Goal: Task Accomplishment & Management: Manage account settings

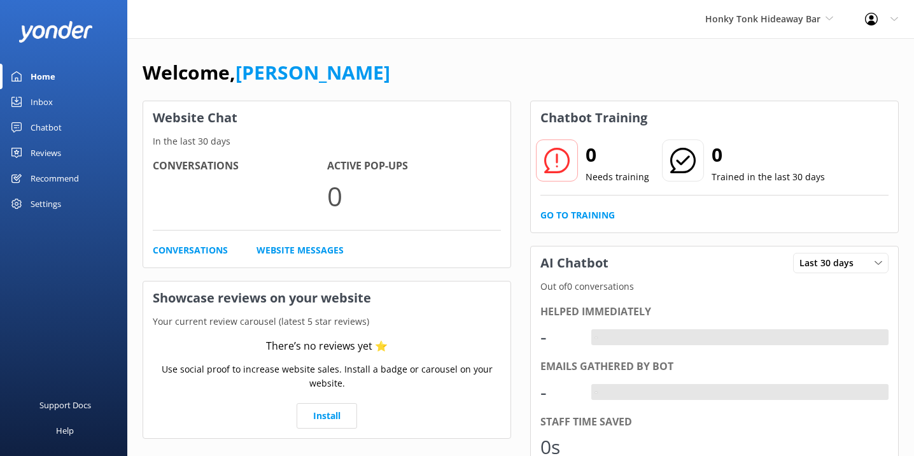
click at [55, 125] on div "Chatbot" at bounding box center [46, 127] width 31 height 25
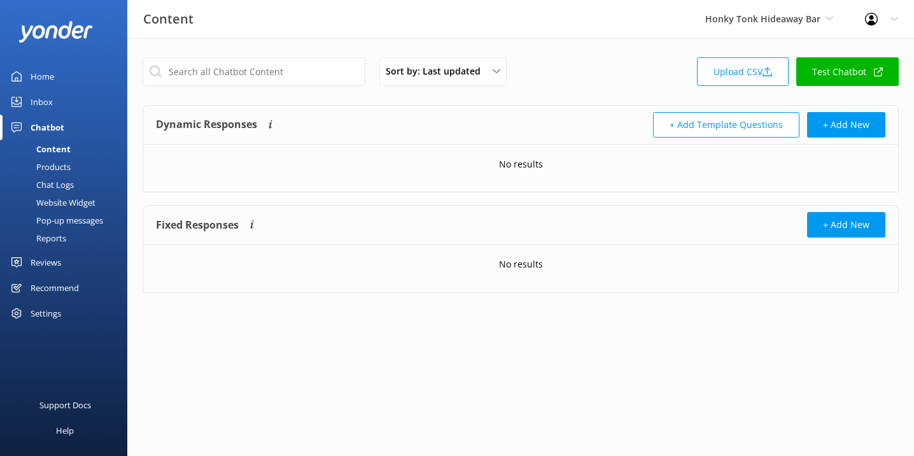
click at [65, 199] on div "Website Widget" at bounding box center [52, 202] width 88 height 18
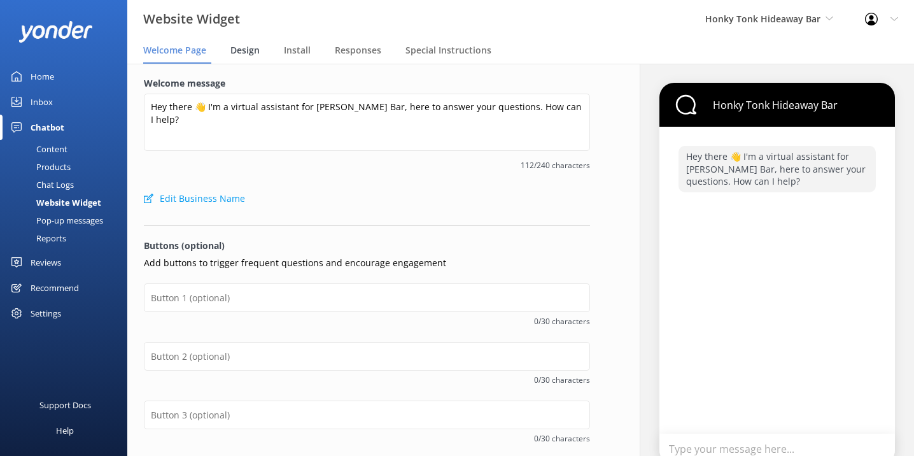
click at [239, 57] on div "Design" at bounding box center [247, 50] width 34 height 25
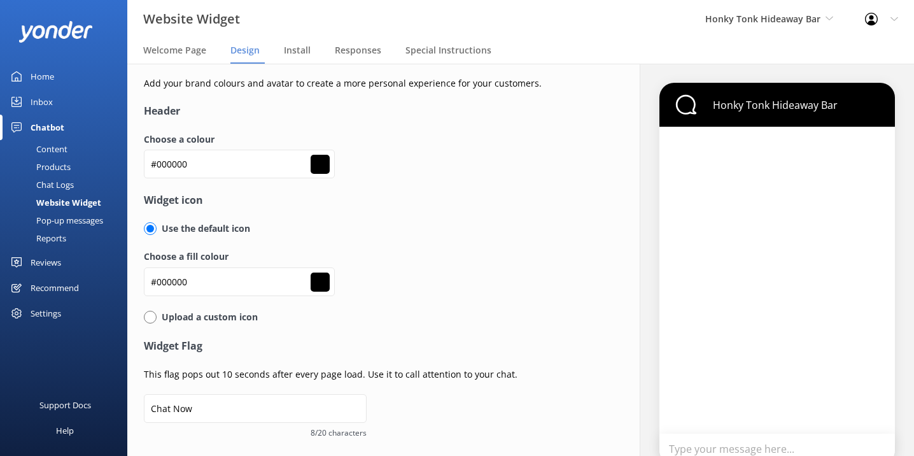
type input "#ffffff"
click at [223, 164] on input "#000000" at bounding box center [239, 164] width 191 height 29
paste input "f4d44e"
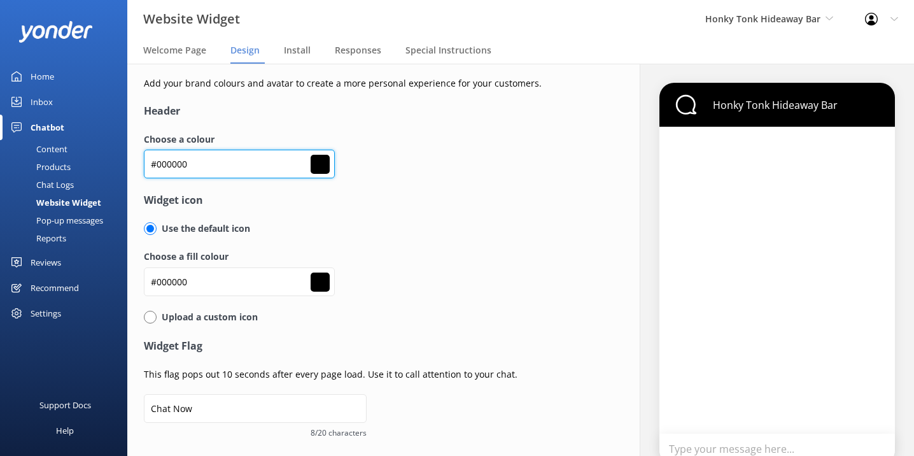
type input "#f4d44e"
type input "#ffffff"
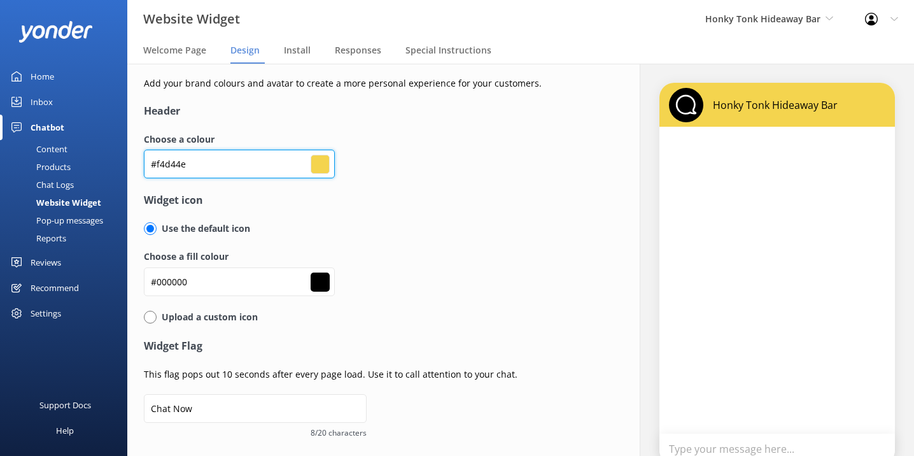
type input "#f4d44e"
click at [403, 216] on form "Header Choose a colour #f4d44e #f4d44e Widget icon Use the default icon Choose …" at bounding box center [367, 323] width 446 height 441
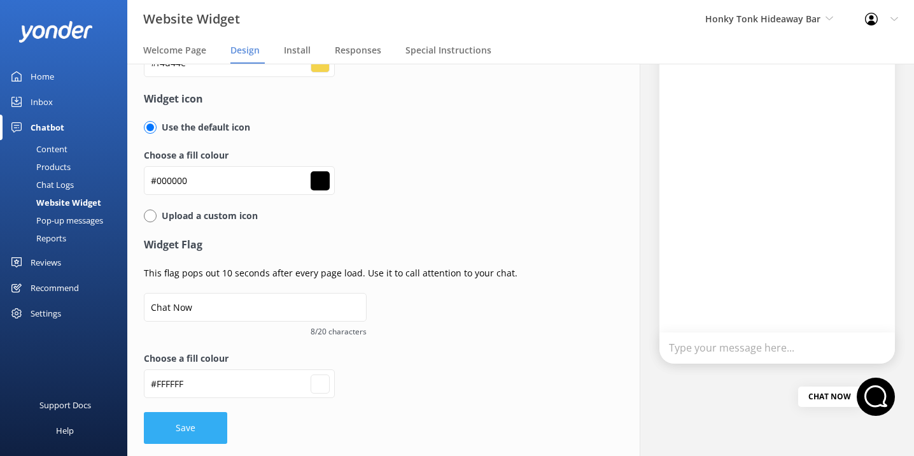
click at [174, 436] on button "Save" at bounding box center [185, 428] width 83 height 32
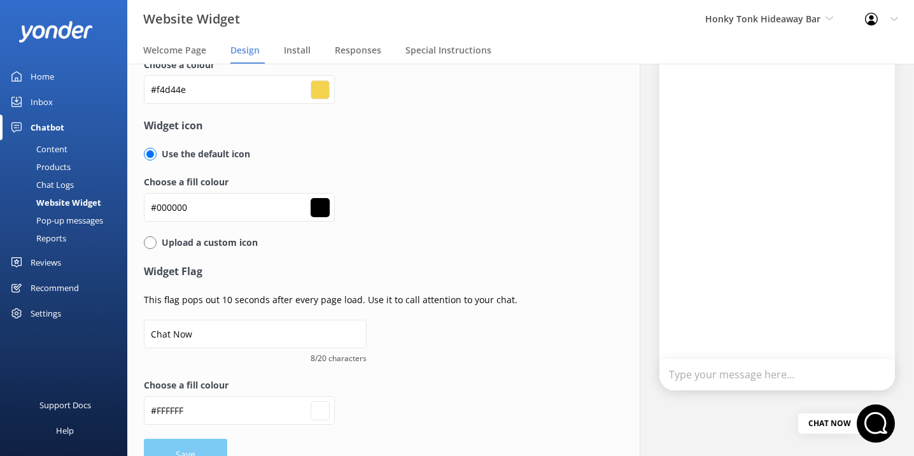
scroll to position [0, 0]
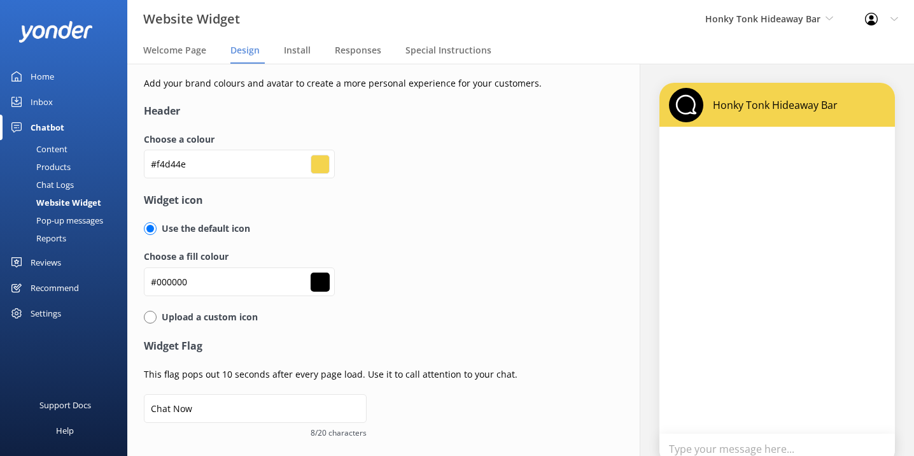
type input "#ffffff"
type input "#000000"
type input "#ffffff"
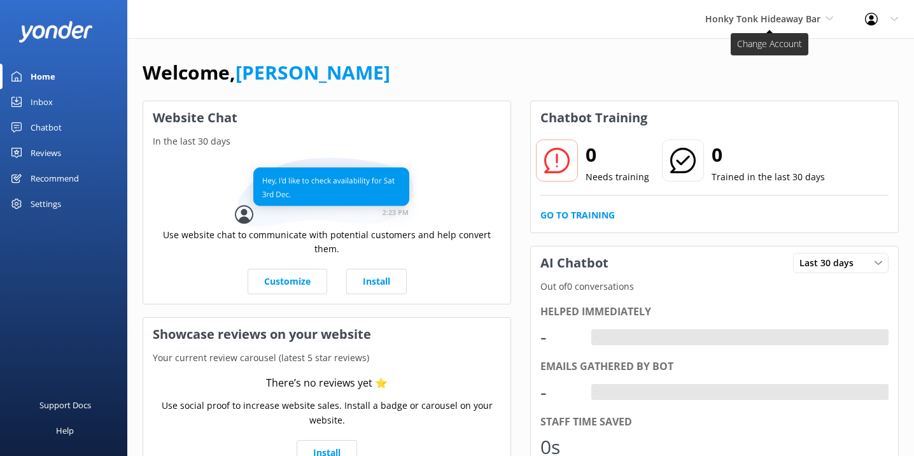
click at [770, 19] on span "Honky Tonk Hideaway Bar" at bounding box center [762, 19] width 115 height 12
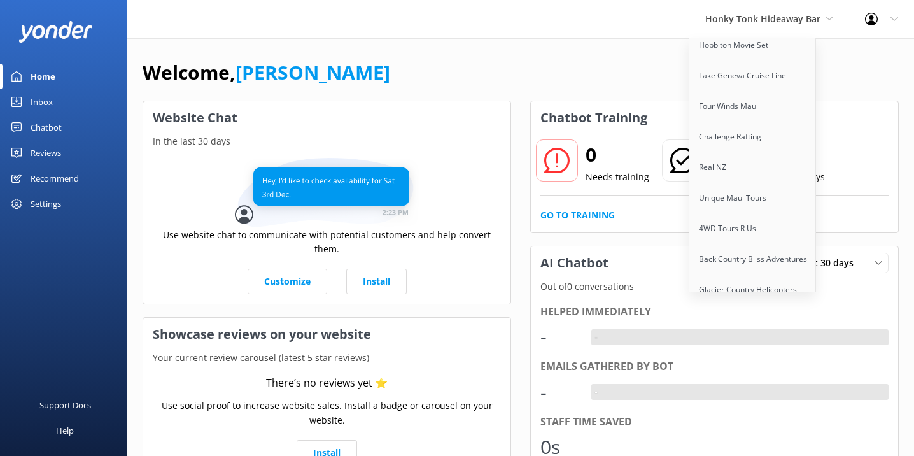
scroll to position [480, 0]
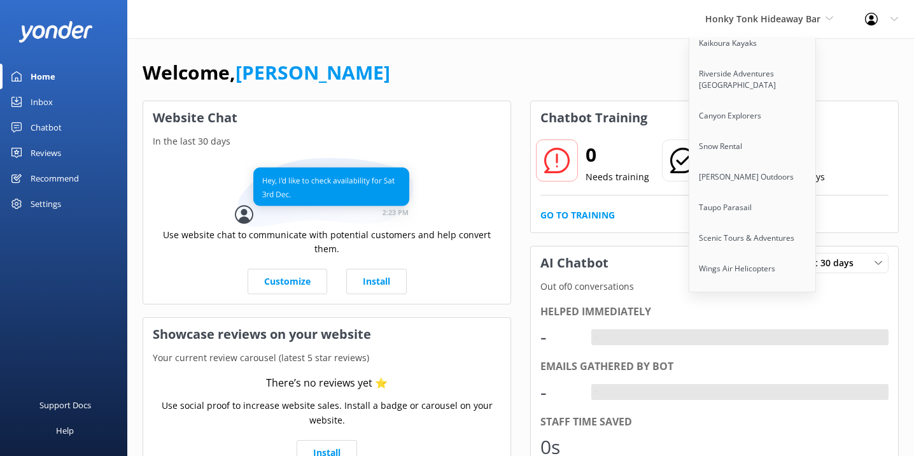
click at [614, 60] on div "Welcome, Kendall Malone" at bounding box center [521, 78] width 756 height 43
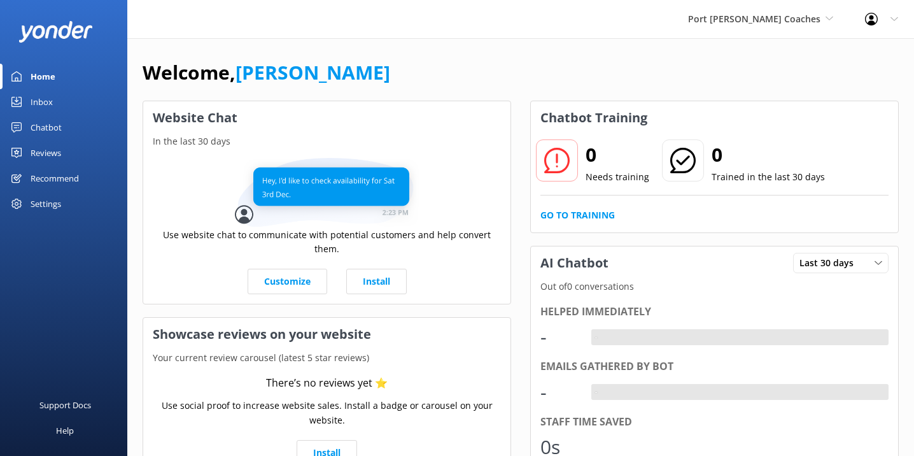
click at [43, 127] on div "Chatbot" at bounding box center [46, 127] width 31 height 25
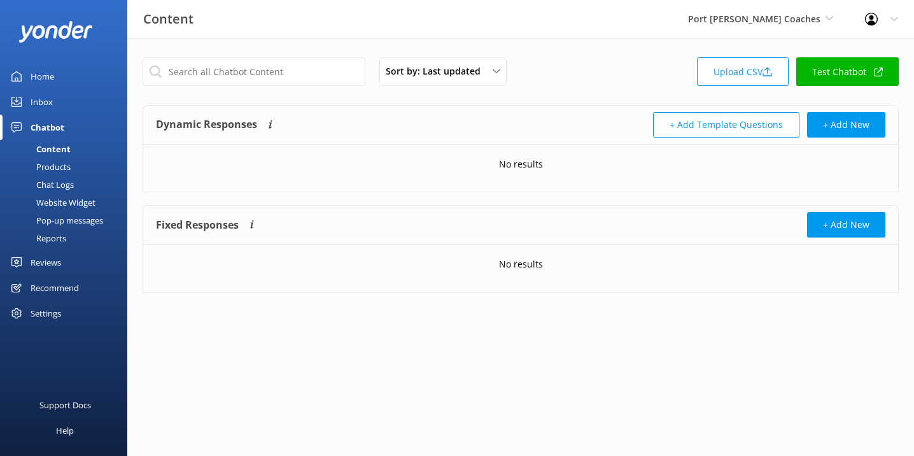
click at [75, 201] on div "Website Widget" at bounding box center [52, 202] width 88 height 18
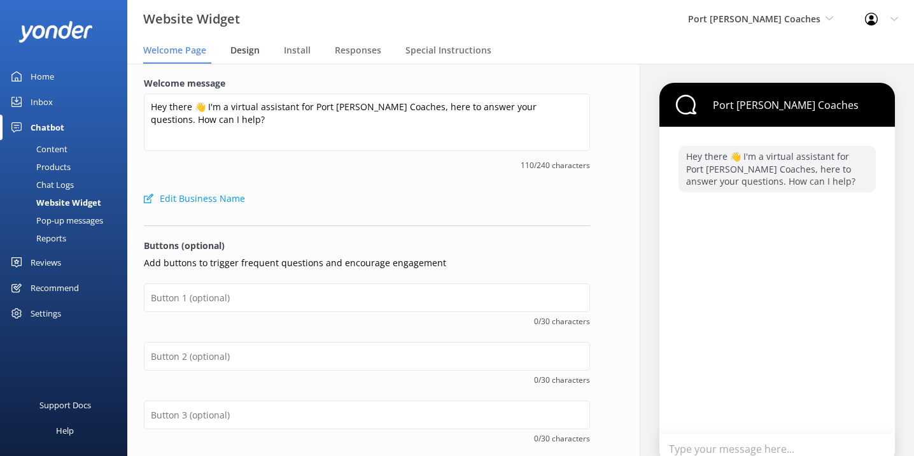
click at [245, 50] on span "Design" at bounding box center [244, 50] width 29 height 13
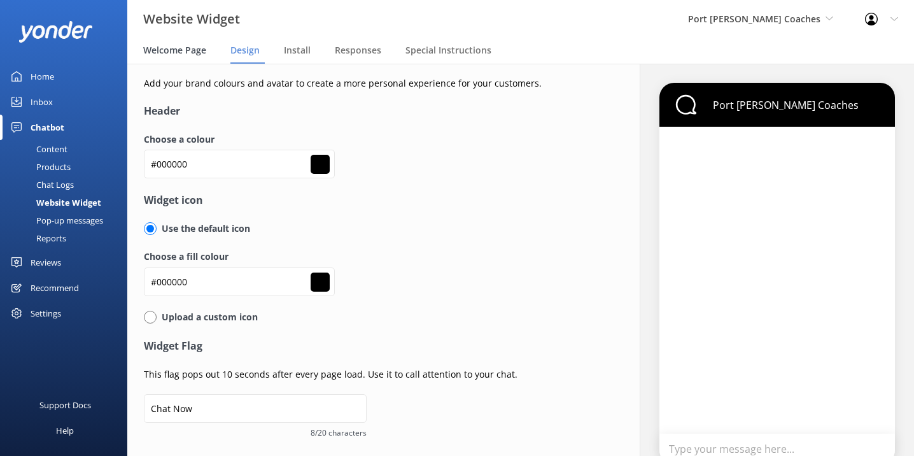
click at [181, 52] on span "Welcome Page" at bounding box center [174, 50] width 63 height 13
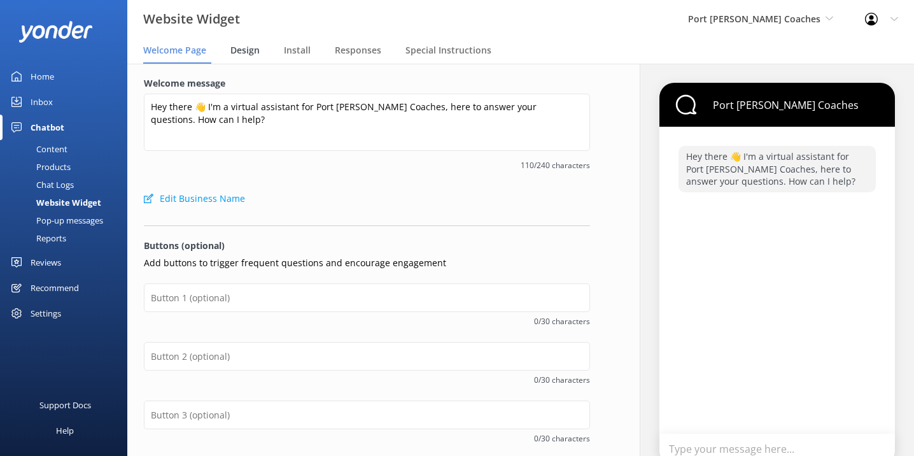
click at [256, 52] on span "Design" at bounding box center [244, 50] width 29 height 13
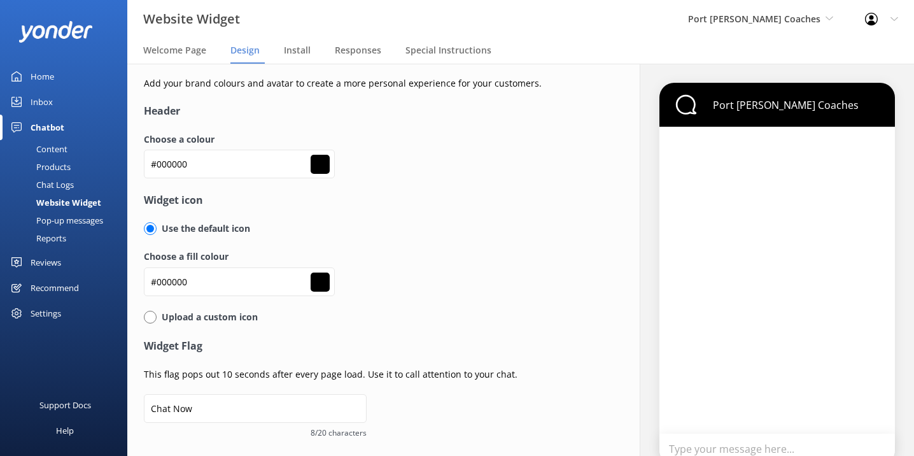
type input "#ffffff"
click at [219, 164] on input "#000000" at bounding box center [239, 164] width 191 height 29
paste input "e54c29"
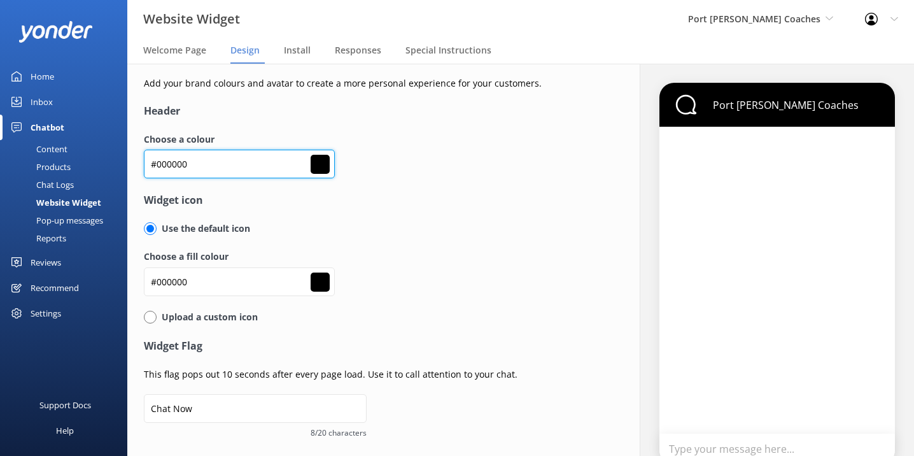
type input "#e54c29"
type input "#ffffff"
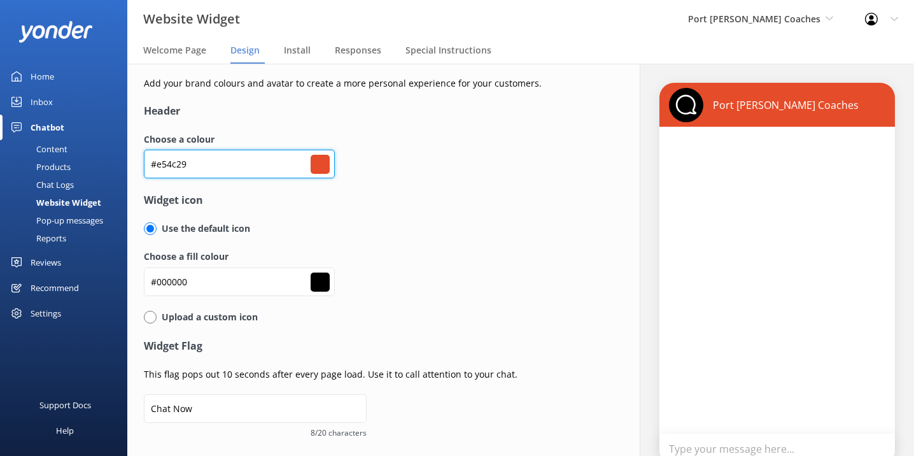
type input "#e54c29"
click at [473, 240] on div "Use the default icon" at bounding box center [367, 235] width 446 height 28
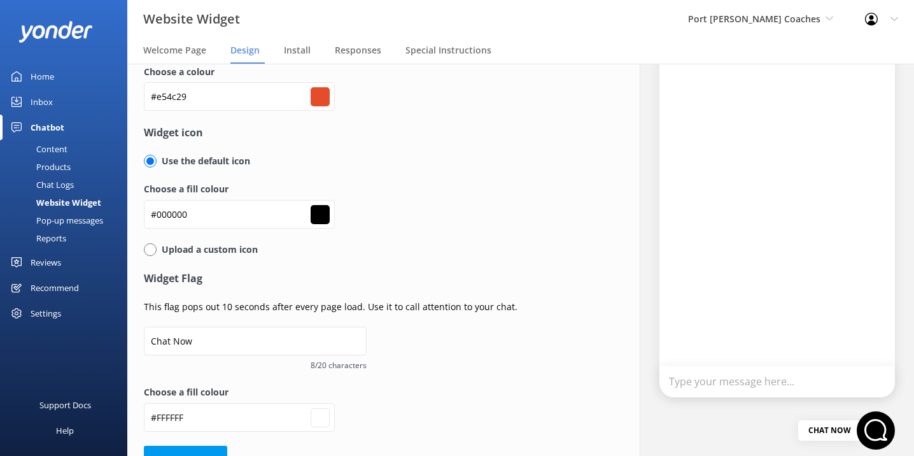
scroll to position [101, 0]
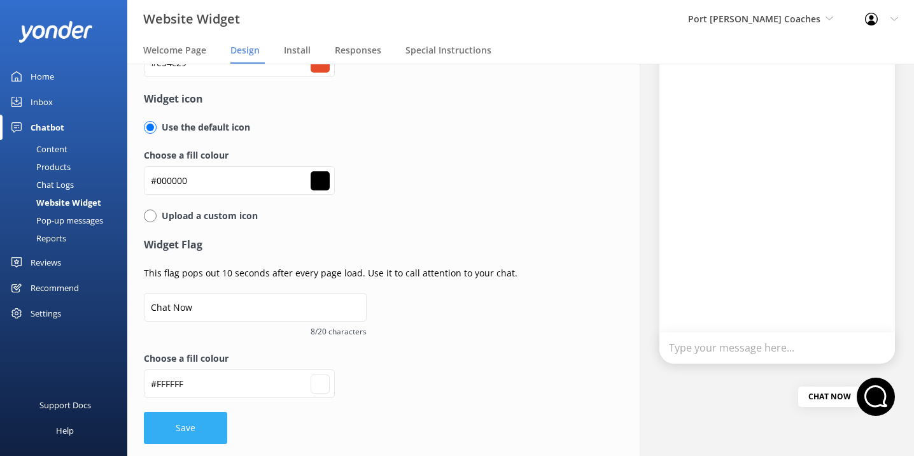
click at [198, 424] on button "Save" at bounding box center [185, 428] width 83 height 32
type input "#ffffff"
click at [193, 421] on form "Header Choose a colour #e54c29 #e54c29 Widget icon Use the default icon Choose …" at bounding box center [367, 222] width 446 height 441
click at [151, 218] on input "radio" at bounding box center [150, 215] width 13 height 13
radio input "true"
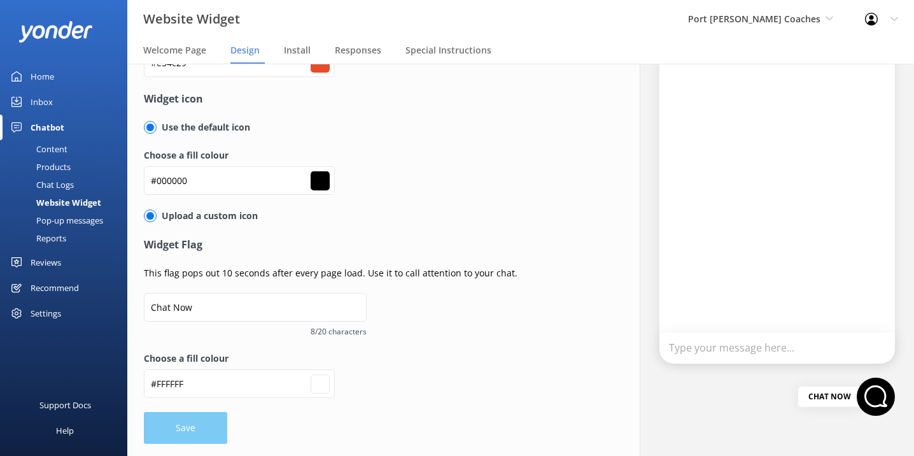
radio input "false"
type input "#ffffff"
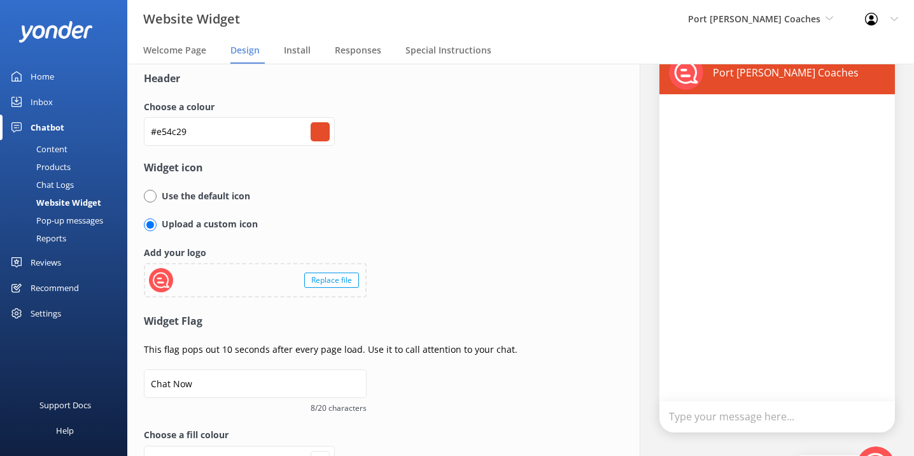
scroll to position [33, 0]
click at [154, 193] on input "radio" at bounding box center [150, 195] width 13 height 13
radio input "true"
radio input "false"
type input "#ffffff"
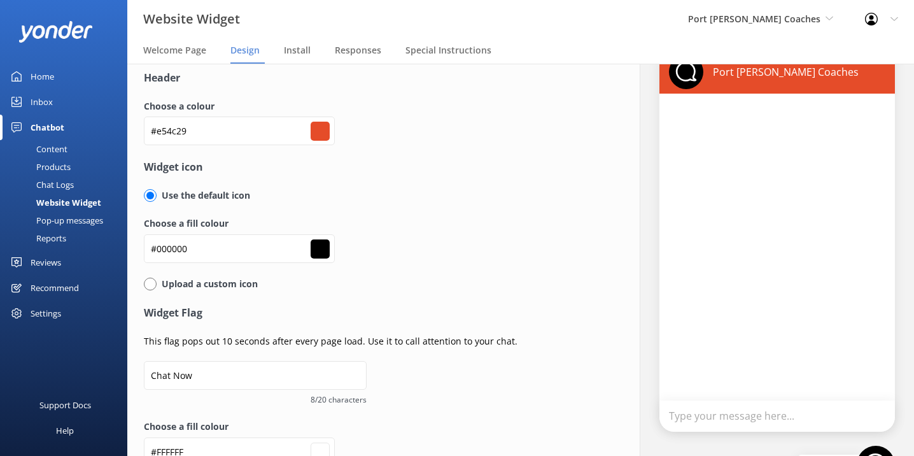
scroll to position [0, 0]
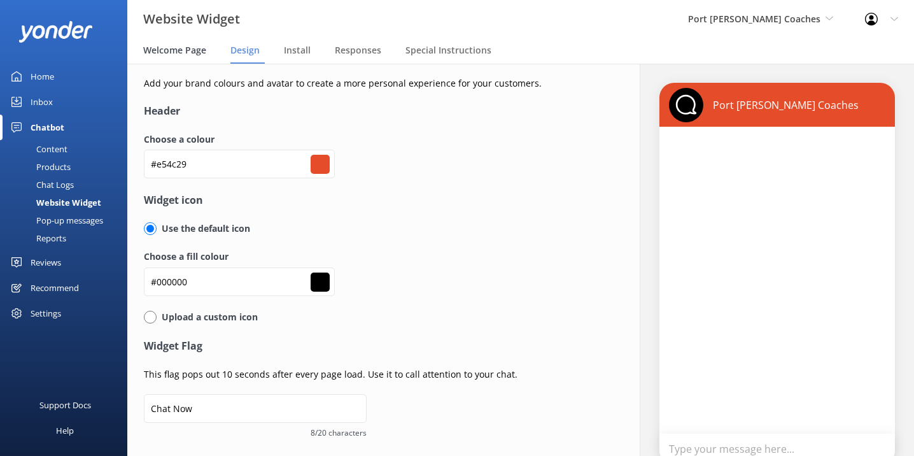
click at [193, 51] on span "Welcome Page" at bounding box center [174, 50] width 63 height 13
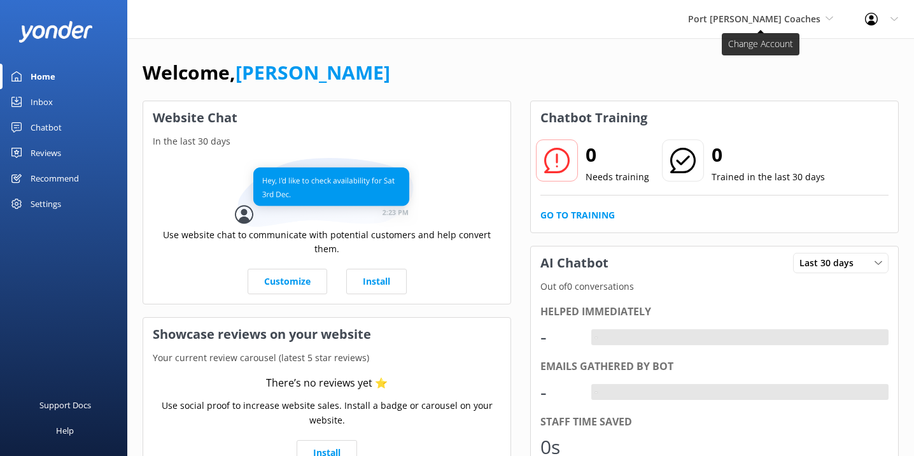
click at [739, 17] on span "Port [PERSON_NAME] Coaches" at bounding box center [754, 19] width 132 height 12
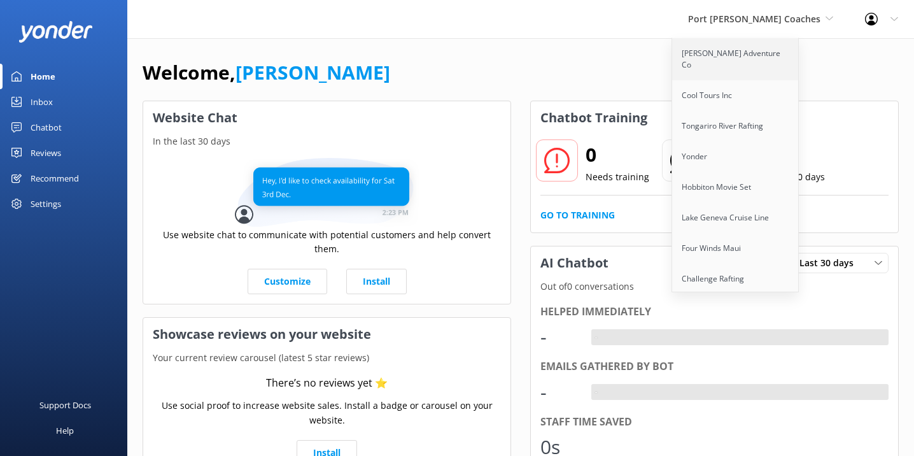
click at [763, 59] on link "[PERSON_NAME] Adventure Co" at bounding box center [735, 59] width 127 height 42
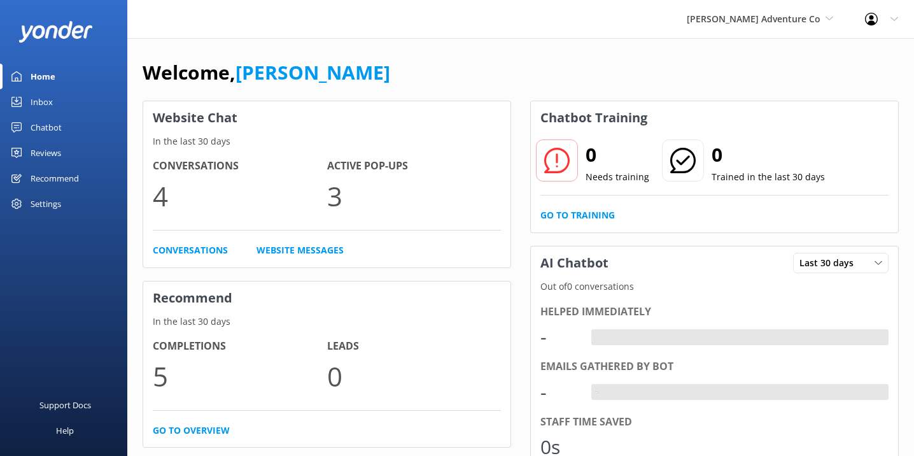
click at [42, 118] on div "Chatbot" at bounding box center [46, 127] width 31 height 25
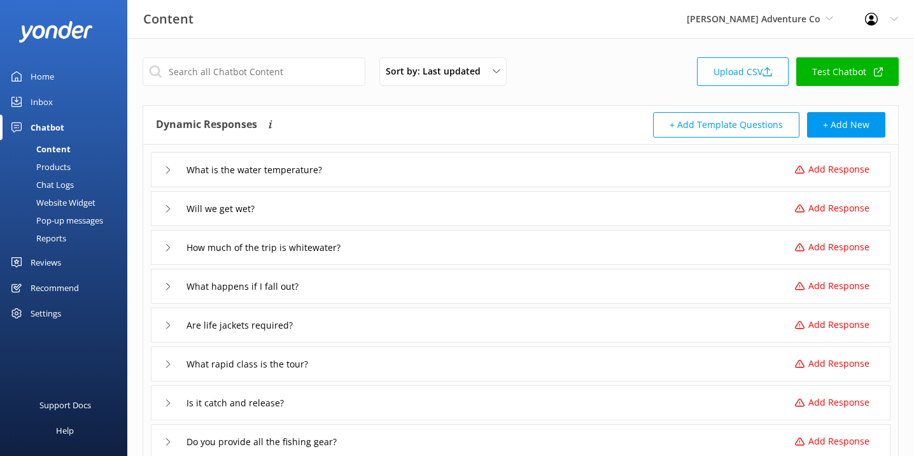
click at [753, 127] on button "+ Add Template Questions" at bounding box center [726, 124] width 146 height 25
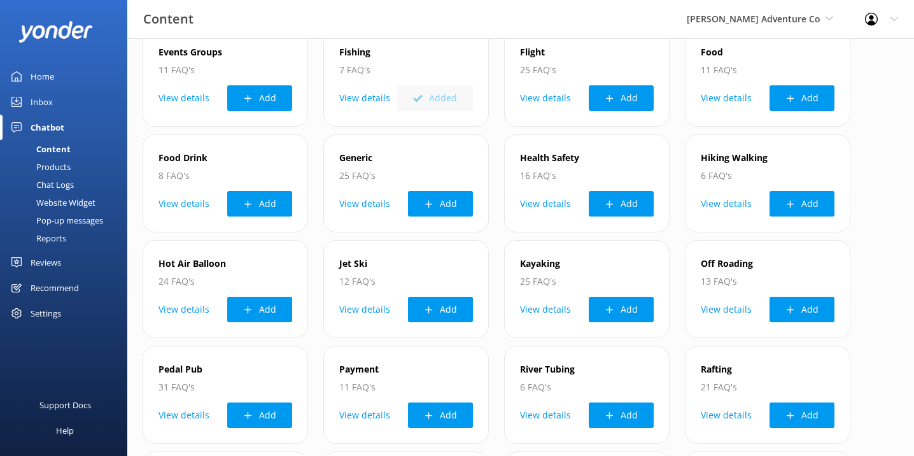
scroll to position [305, 0]
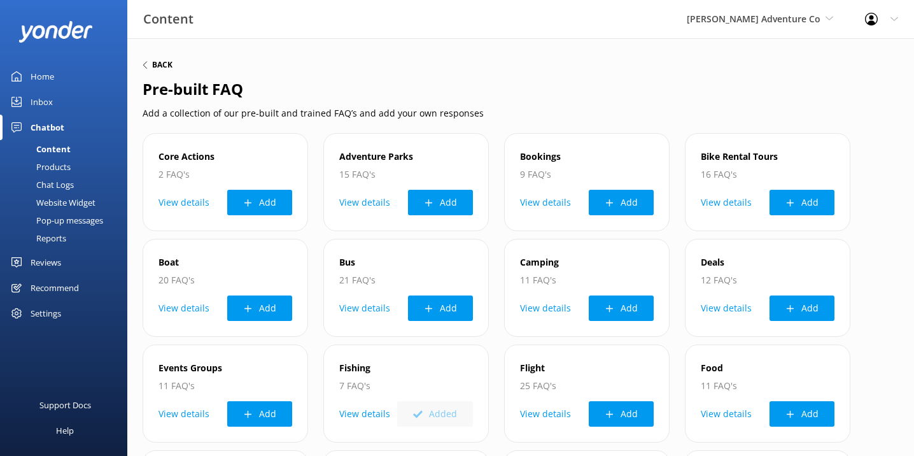
click at [148, 64] on icon at bounding box center [145, 65] width 8 height 8
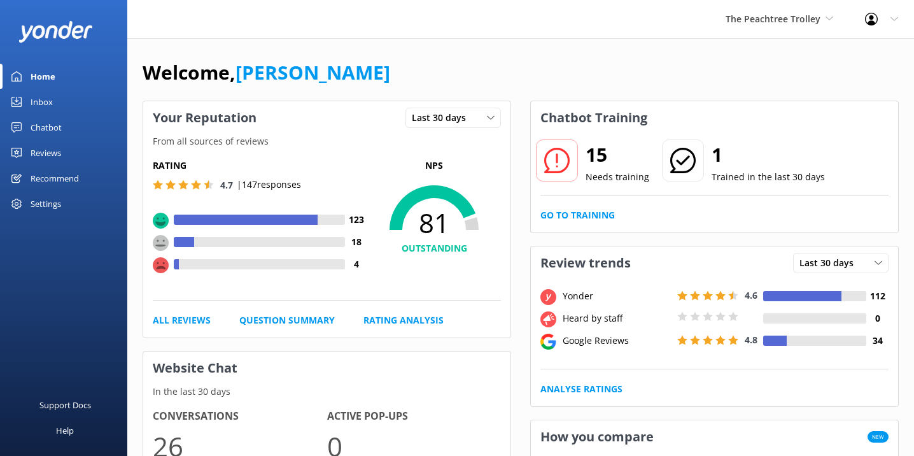
click at [52, 122] on div "Chatbot" at bounding box center [46, 127] width 31 height 25
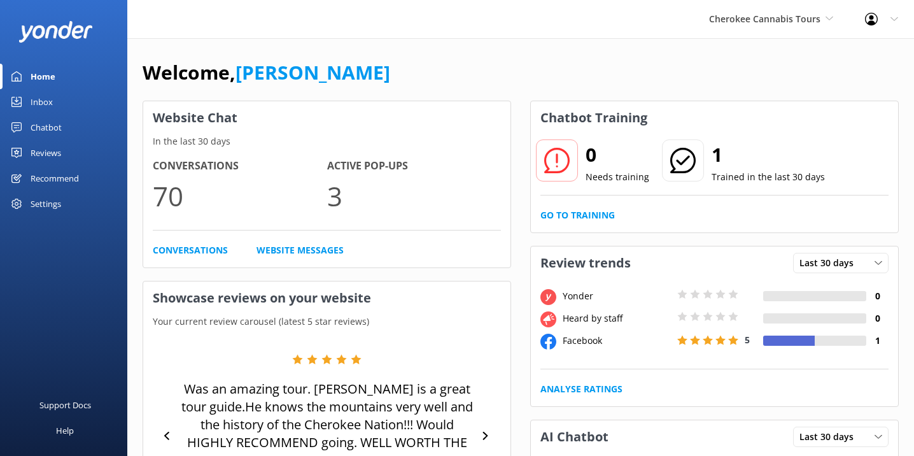
click at [541, 64] on div "Welcome, Kendall Malone" at bounding box center [521, 78] width 756 height 43
click at [56, 126] on div "Chatbot" at bounding box center [46, 127] width 31 height 25
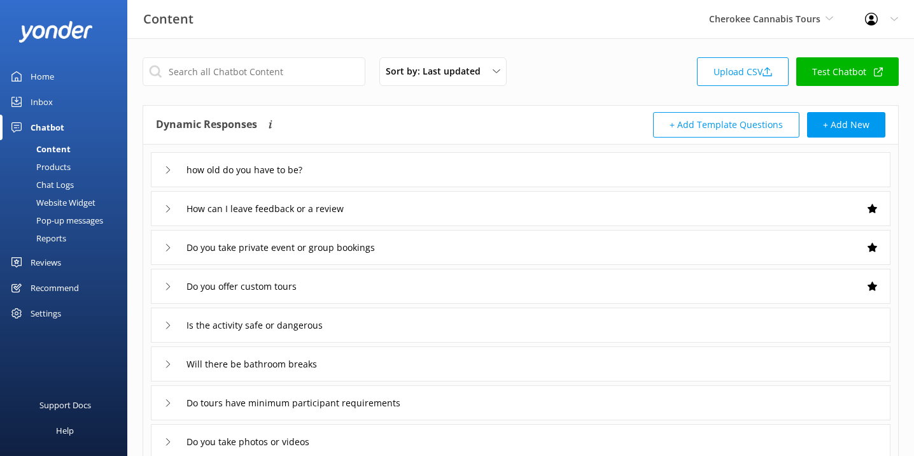
click at [65, 220] on div "Pop-up messages" at bounding box center [55, 220] width 95 height 18
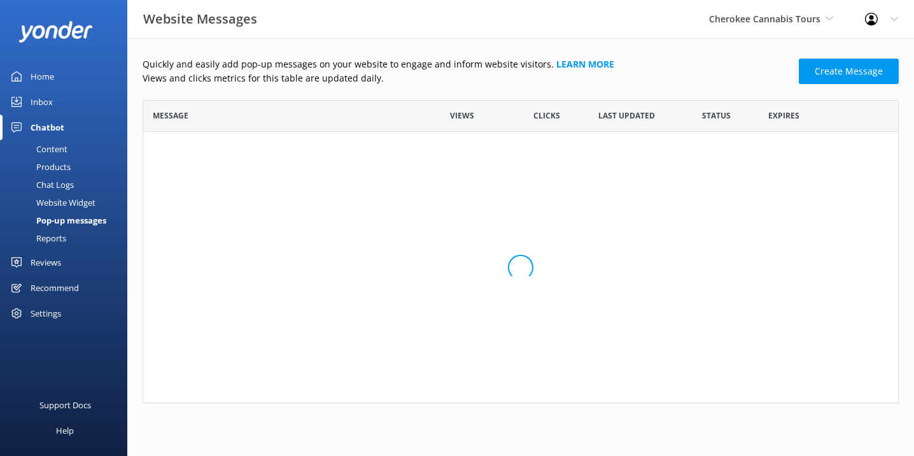
scroll to position [195, 756]
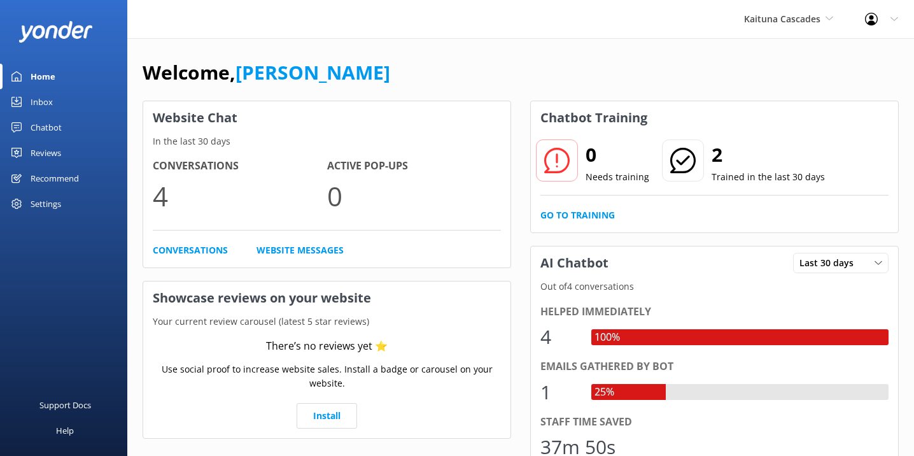
click at [48, 102] on div "Inbox" at bounding box center [42, 101] width 22 height 25
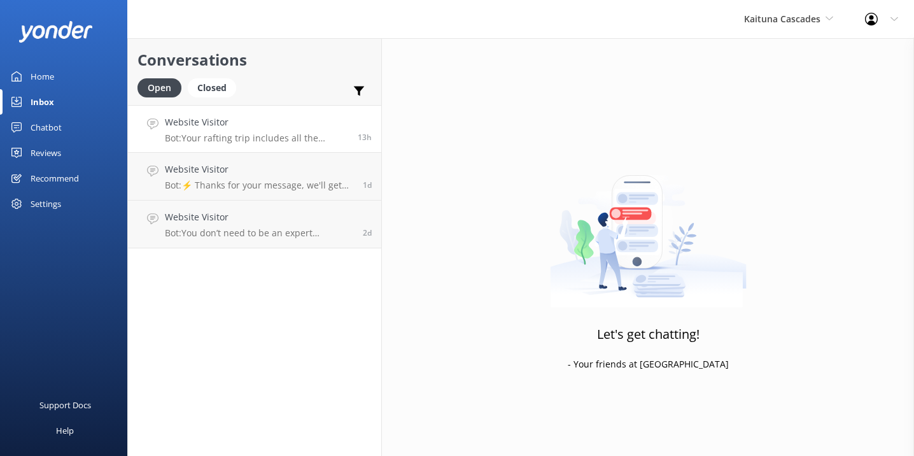
click at [305, 135] on p "Bot: Your rafting trip includes all the essential gear - custom rafts, wetsuits…" at bounding box center [256, 137] width 183 height 11
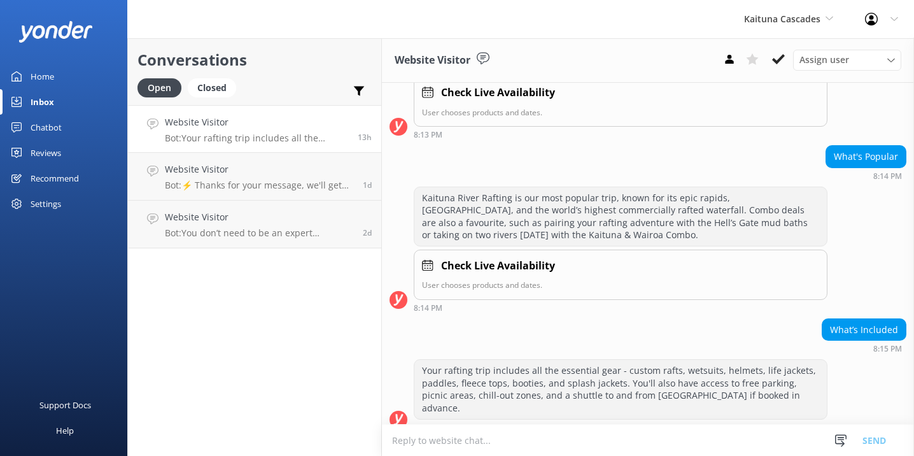
scroll to position [296, 0]
click at [273, 232] on p "Bot: You don’t need to be an expert swimmer, but it definitely helps. For Kaitu…" at bounding box center [259, 232] width 188 height 11
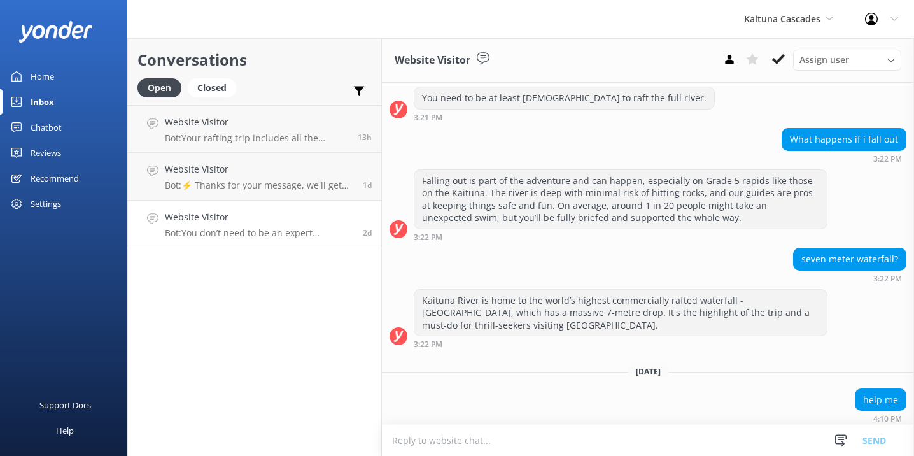
scroll to position [593, 0]
drag, startPoint x: 777, startPoint y: 311, endPoint x: 735, endPoint y: 312, distance: 42.0
click at [735, 312] on div "Kaituna River is home to the world’s highest commercially rafted waterfall - [G…" at bounding box center [620, 312] width 412 height 46
copy div "[GEOGRAPHIC_DATA]"
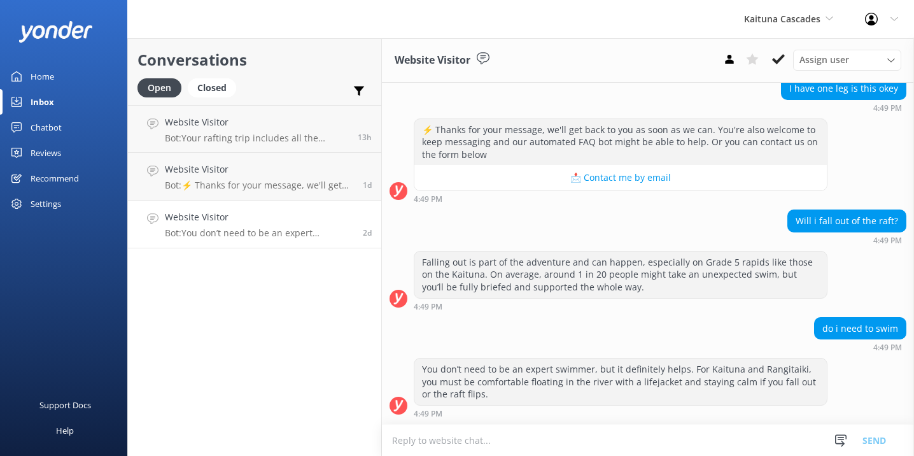
scroll to position [2182, 0]
click at [296, 191] on link "Website Visitor Bot: ⚡ Thanks for your message, we'll get back to you as soon a…" at bounding box center [254, 177] width 253 height 48
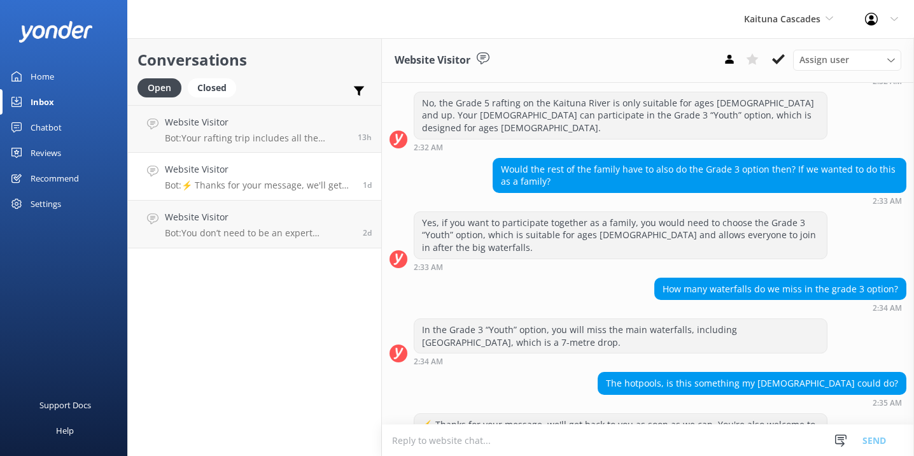
scroll to position [507, 0]
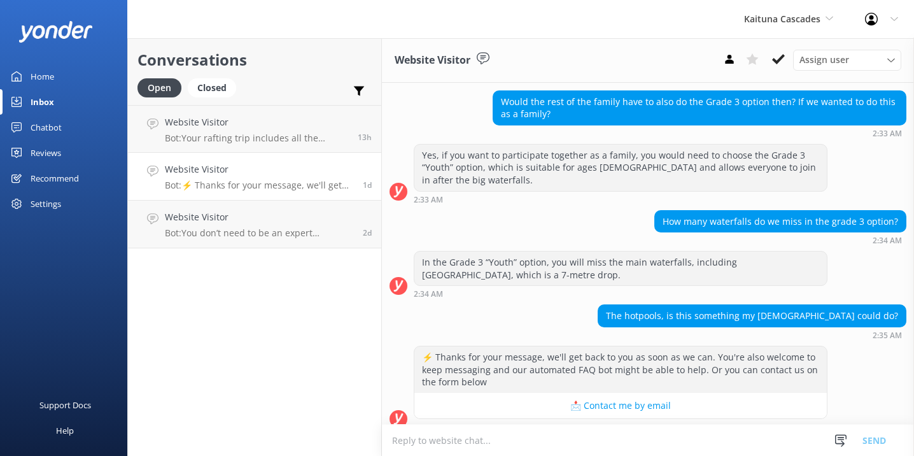
click at [59, 69] on link "Home" at bounding box center [63, 76] width 127 height 25
